Goal: Task Accomplishment & Management: Complete application form

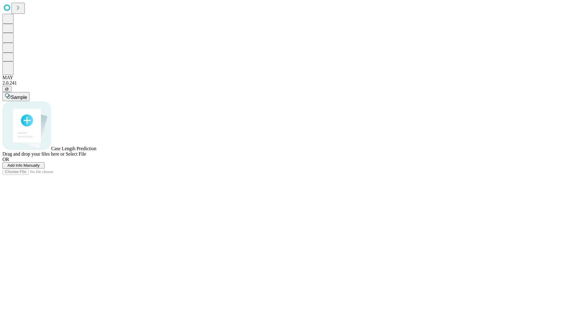
click at [40, 168] on span "Add Info Manually" at bounding box center [24, 165] width 32 height 5
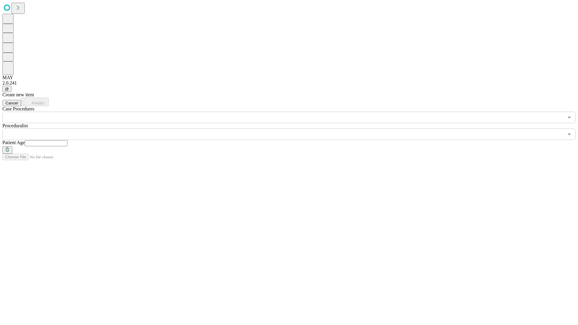
click at [67, 140] on input "text" at bounding box center [46, 143] width 43 height 6
type input "**"
click at [293, 129] on input "text" at bounding box center [282, 134] width 561 height 11
